Goal: Task Accomplishment & Management: Use online tool/utility

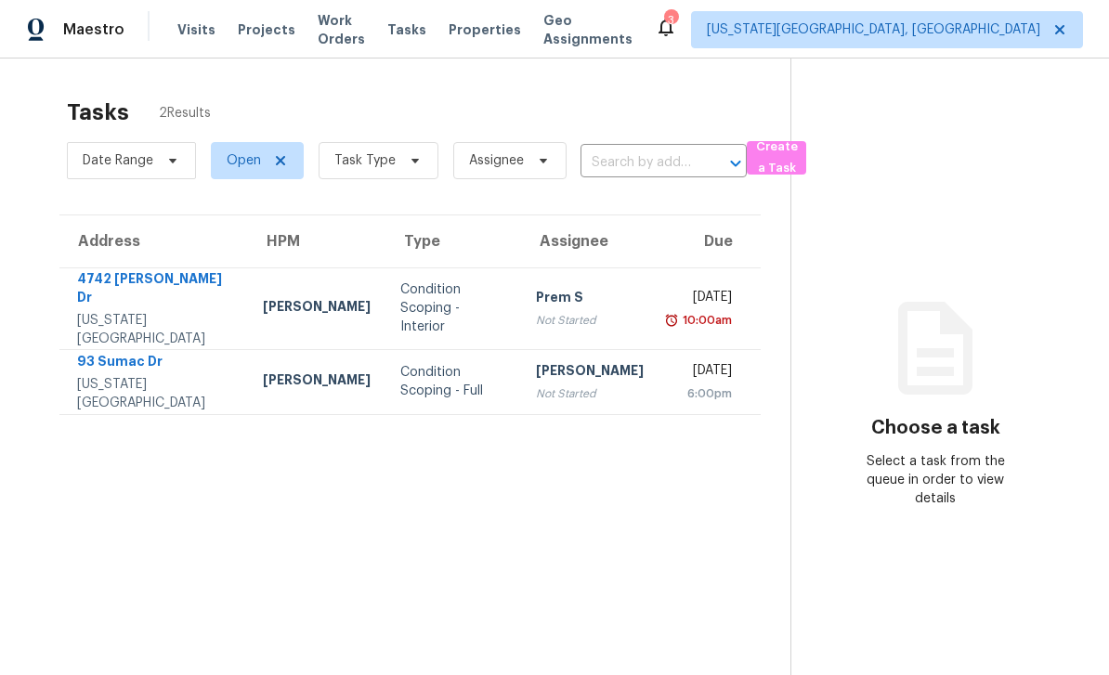
click at [358, 24] on span "Work Orders" at bounding box center [341, 29] width 47 height 37
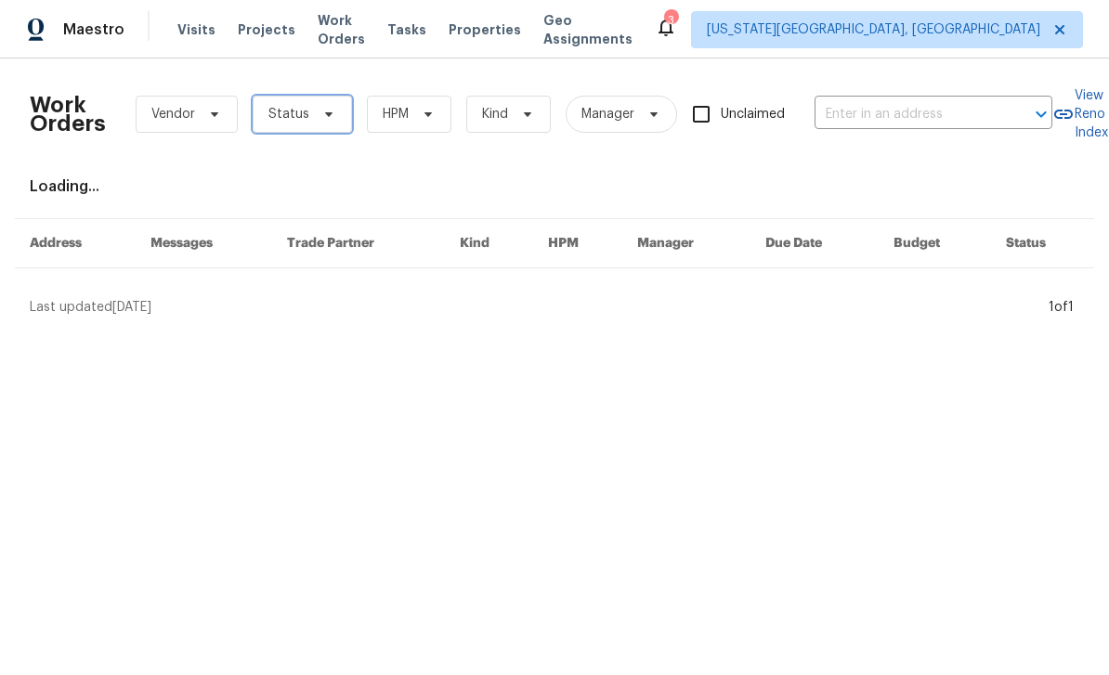
click at [341, 101] on span "Status" at bounding box center [302, 114] width 99 height 37
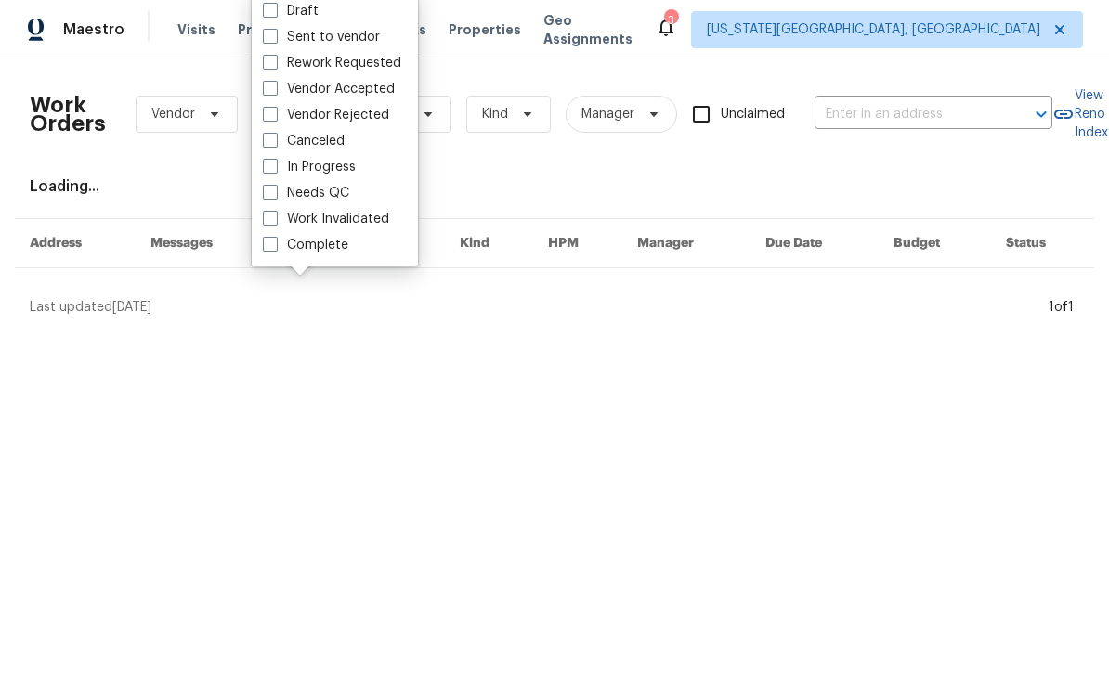
click at [272, 194] on span at bounding box center [270, 192] width 15 height 15
click at [272, 194] on input "Needs QC" at bounding box center [269, 190] width 12 height 12
checkbox input "true"
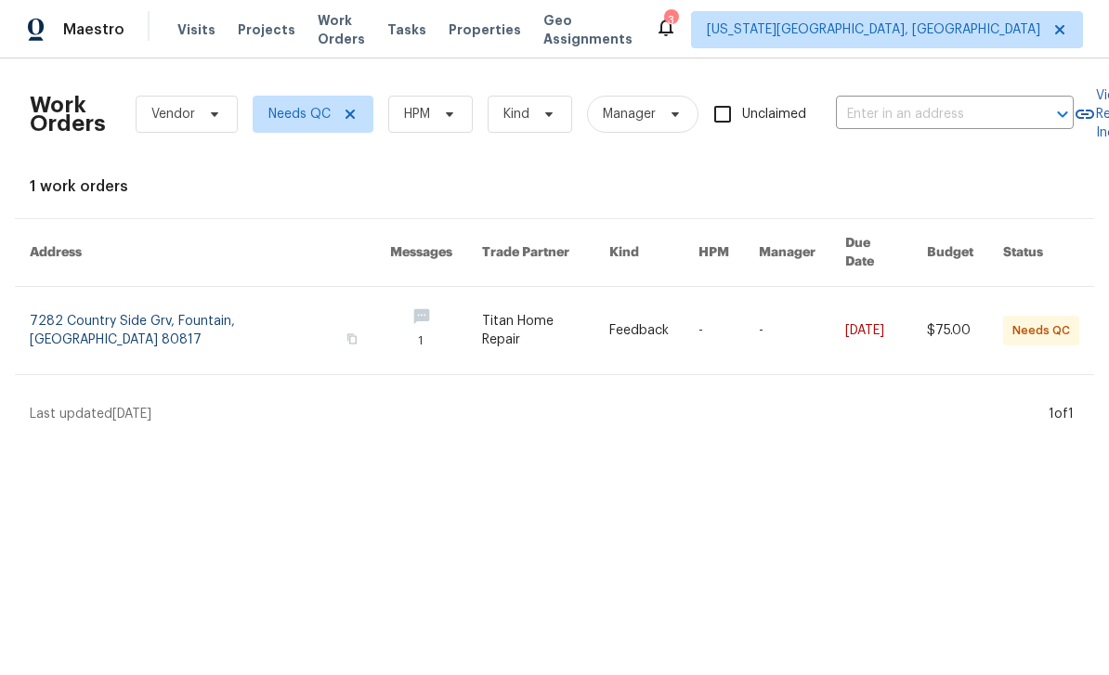
click at [426, 30] on span "Tasks" at bounding box center [406, 29] width 39 height 13
